Goal: Task Accomplishment & Management: Manage account settings

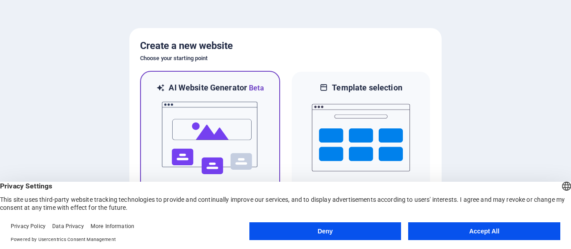
click at [220, 143] on img at bounding box center [210, 138] width 98 height 89
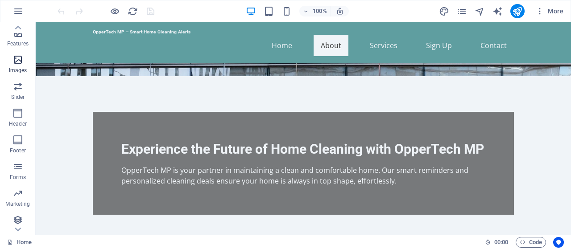
scroll to position [188, 0]
click at [18, 136] on icon "button" at bounding box center [17, 137] width 11 height 11
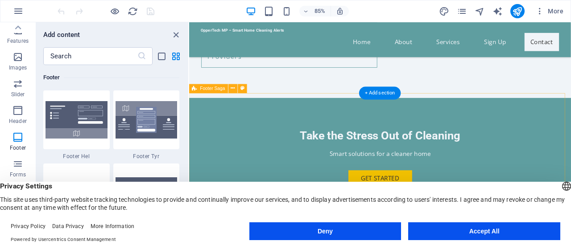
scroll to position [1214, 0]
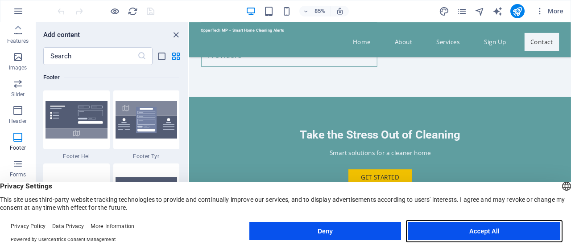
click at [502, 229] on button "Accept All" at bounding box center [484, 231] width 152 height 18
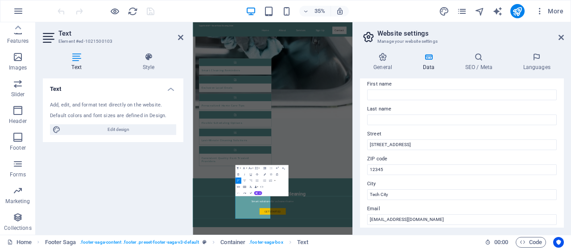
scroll to position [89, 0]
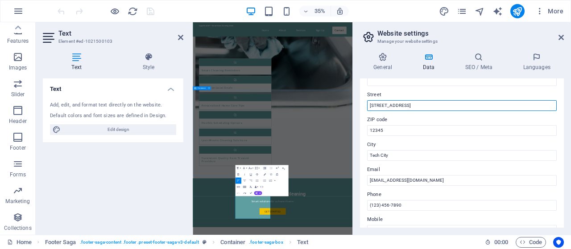
drag, startPoint x: 600, startPoint y: 128, endPoint x: 614, endPoint y: 247, distance: 119.9
click at [404, 104] on input "123 Tech Lane" at bounding box center [461, 105] width 189 height 11
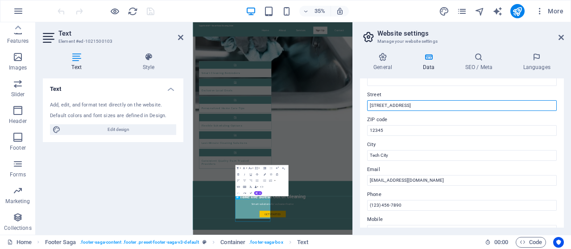
scroll to position [846, 0]
paste input "378 w end ave apt 2D"
type input "378 w end ave"
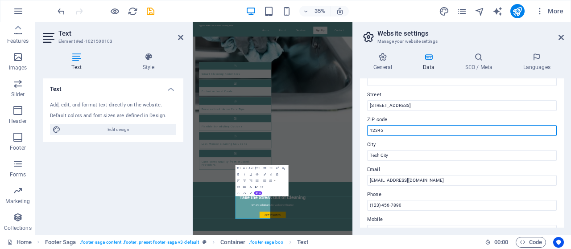
click at [390, 129] on input "12345" at bounding box center [461, 130] width 189 height 11
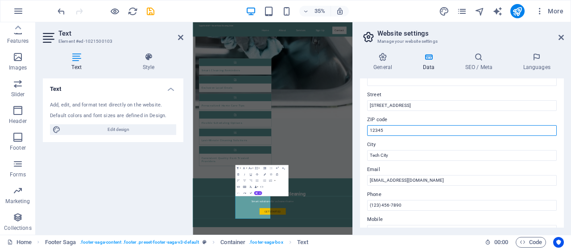
scroll to position [856, 0]
paste input "0024"
type input "10024"
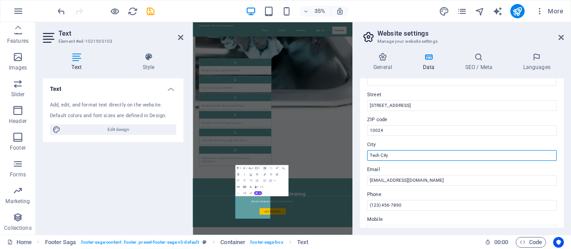
click at [400, 156] on input "Tech City" at bounding box center [461, 155] width 189 height 11
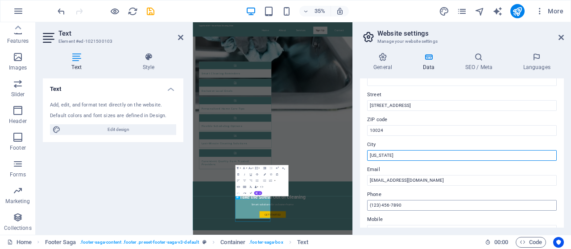
scroll to position [846, 0]
type input "New York"
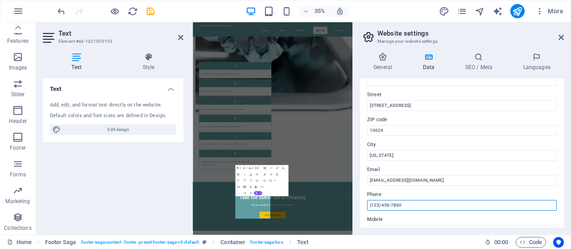
drag, startPoint x: 377, startPoint y: 205, endPoint x: 372, endPoint y: 205, distance: 5.3
click at [372, 205] on input "(123) 456-7890" at bounding box center [461, 205] width 189 height 11
click at [384, 206] on input "(991) 456-7890" at bounding box center [461, 205] width 189 height 11
click at [395, 206] on input "(991) 928-7890" at bounding box center [461, 205] width 189 height 11
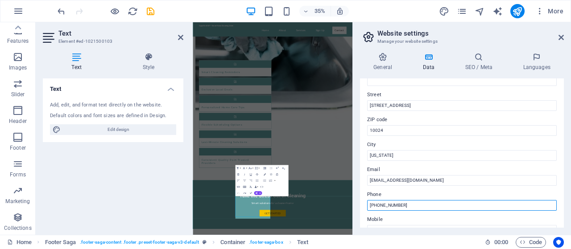
click at [395, 206] on input "(991) 928-7890" at bounding box center [461, 205] width 189 height 11
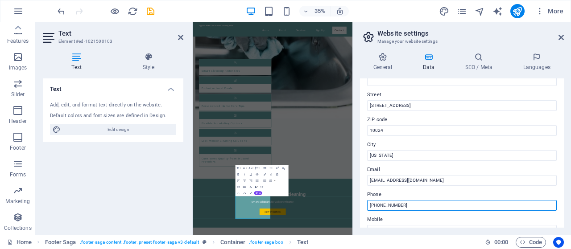
scroll to position [856, 0]
type input "(991) 928-0018"
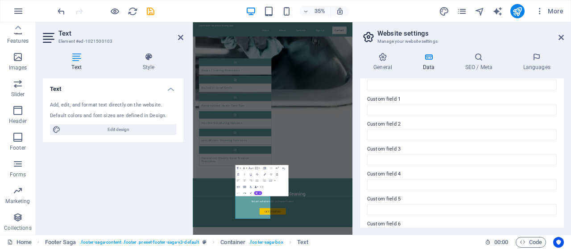
scroll to position [279, 0]
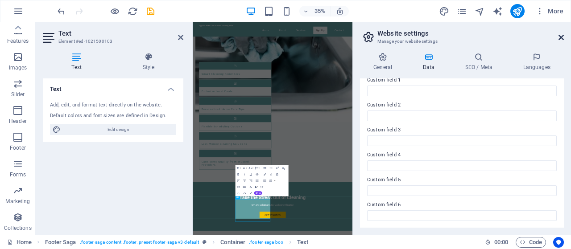
click at [560, 36] on icon at bounding box center [560, 37] width 5 height 7
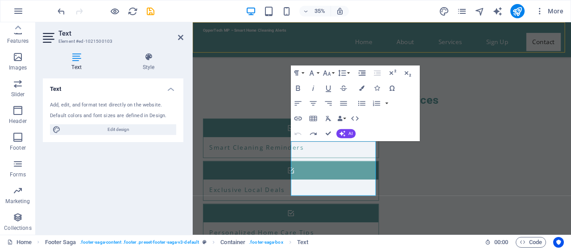
scroll to position [1203, 0]
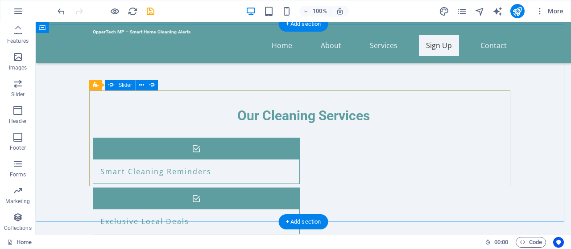
scroll to position [840, 0]
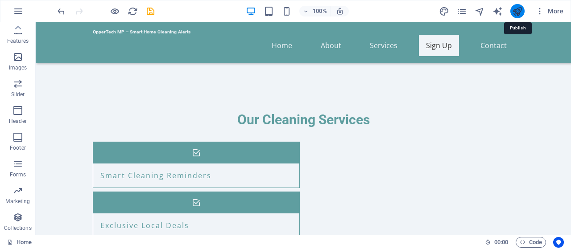
click at [517, 11] on icon "publish" at bounding box center [517, 11] width 10 height 10
checkbox input "false"
click at [516, 11] on icon "publish" at bounding box center [517, 11] width 10 height 10
